Goal: Find specific page/section: Find specific page/section

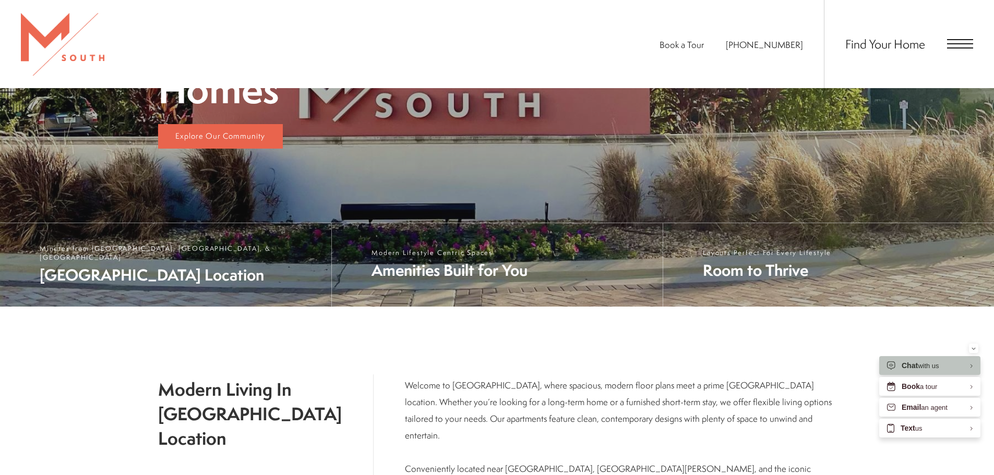
scroll to position [355, 0]
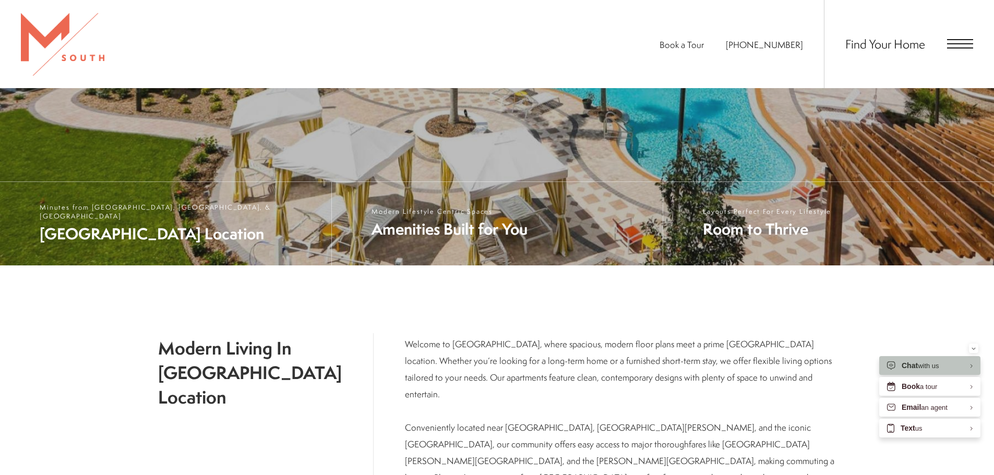
click at [952, 46] on span "Open Menu" at bounding box center [960, 43] width 26 height 9
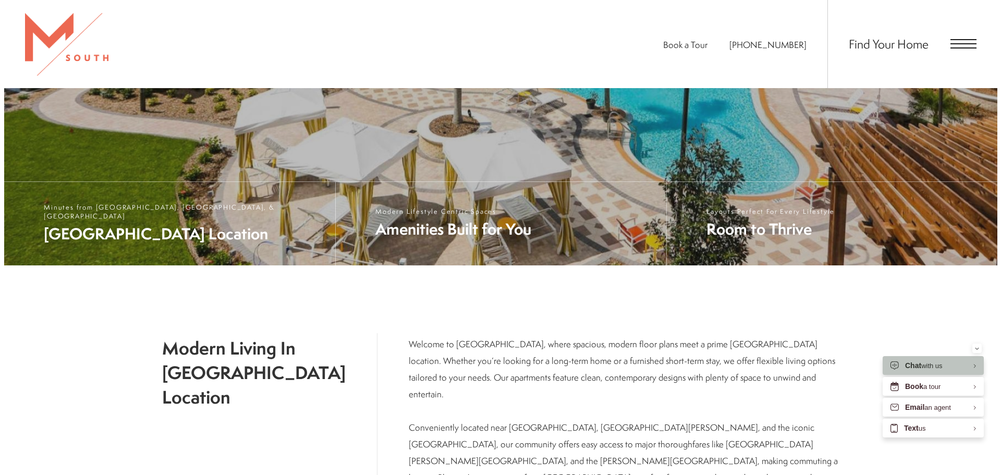
scroll to position [0, 0]
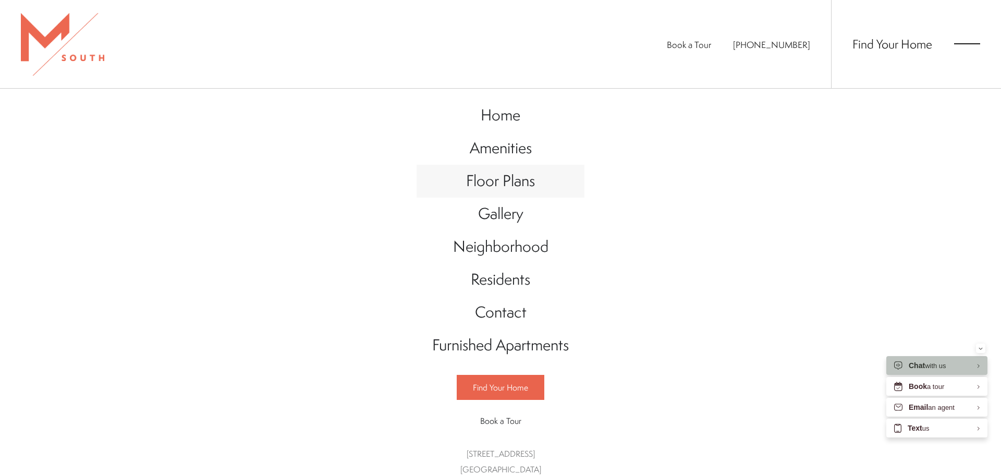
click at [503, 185] on span "Floor Plans" at bounding box center [500, 180] width 69 height 21
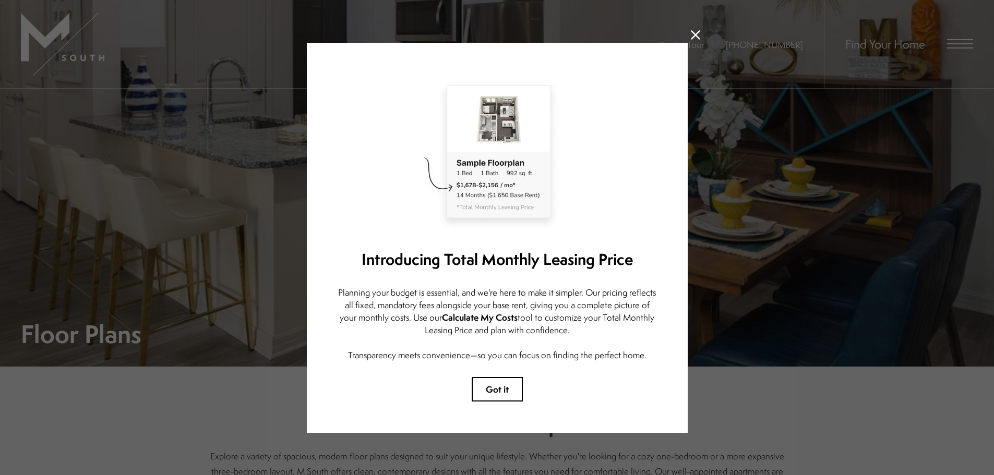
scroll to position [21, 0]
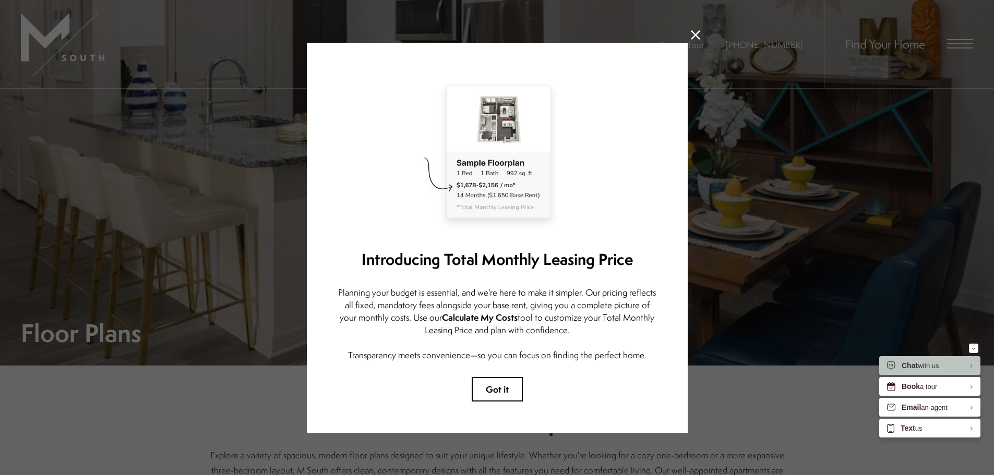
click at [691, 34] on icon at bounding box center [695, 34] width 9 height 9
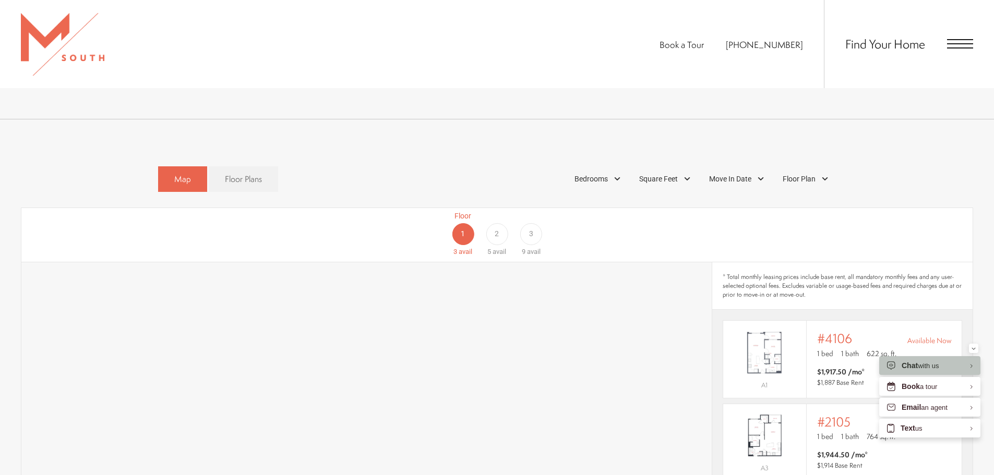
scroll to position [626, 0]
click at [599, 172] on span "Bedrooms" at bounding box center [590, 177] width 33 height 11
click at [560, 220] on span "2 Bedroom" at bounding box center [579, 225] width 52 height 11
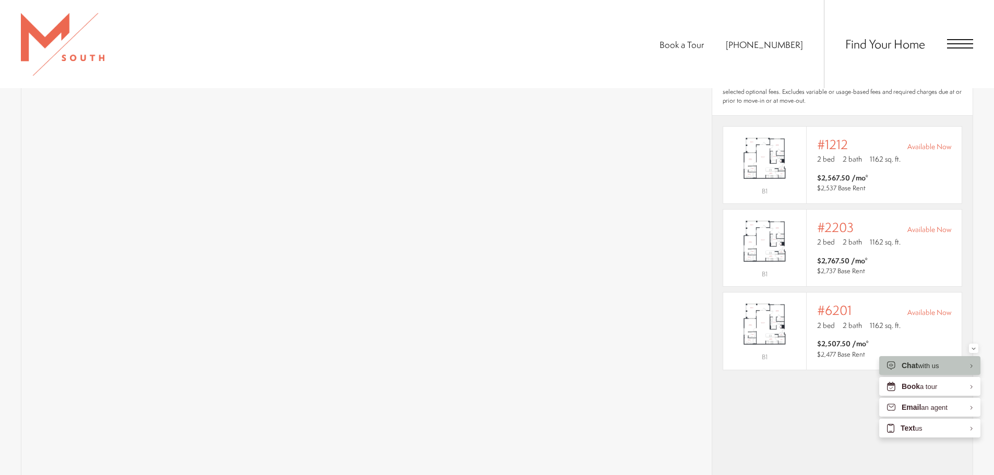
scroll to position [793, 0]
